Goal: Task Accomplishment & Management: Manage account settings

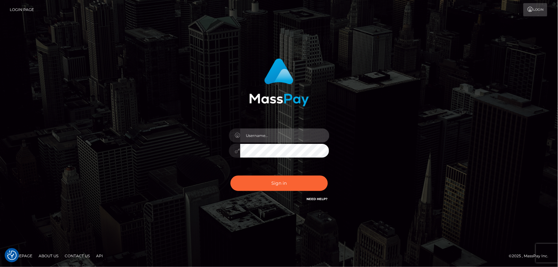
click at [277, 136] on input "text" at bounding box center [284, 136] width 89 height 14
type input "mdemassi"
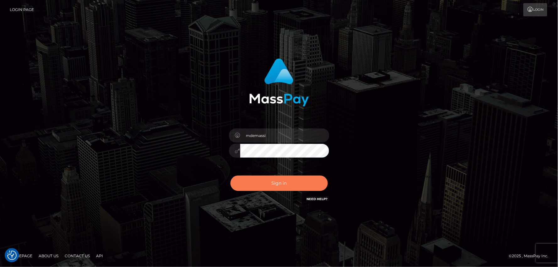
click at [283, 188] on button "Sign in" at bounding box center [279, 183] width 97 height 15
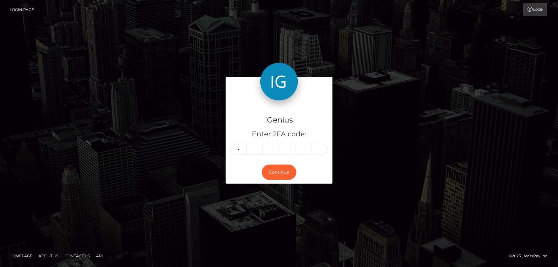
type input "1"
type input "6"
type input "5"
type input "3"
type input "0"
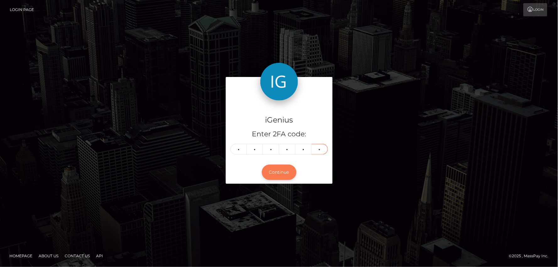
type input "7"
click at [283, 171] on button "Continue" at bounding box center [279, 172] width 35 height 15
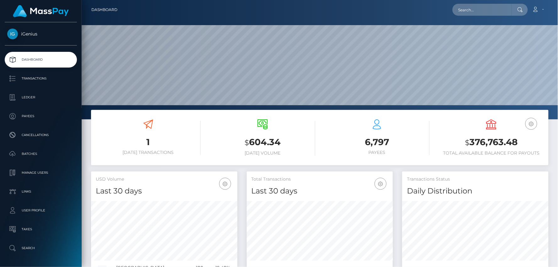
scroll to position [111, 146]
drag, startPoint x: 464, startPoint y: 142, endPoint x: 521, endPoint y: 142, distance: 57.5
click at [521, 142] on h3 "$ 376,763.48" at bounding box center [491, 142] width 105 height 13
copy h3 "$ 376,763.48"
